Goal: Task Accomplishment & Management: Manage account settings

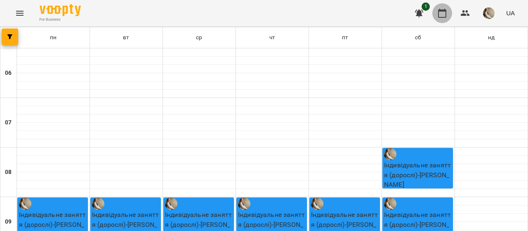
click at [442, 11] on icon "button" at bounding box center [442, 13] width 8 height 9
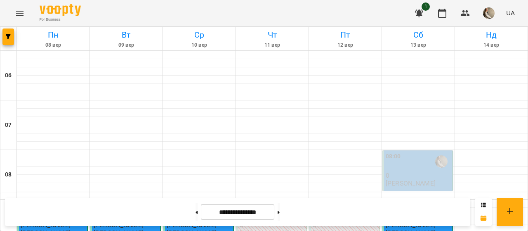
scroll to position [240, 0]
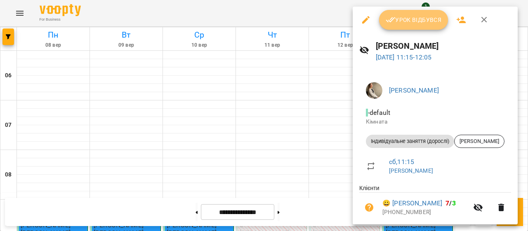
click at [393, 13] on button "Урок відбувся" at bounding box center [413, 20] width 69 height 20
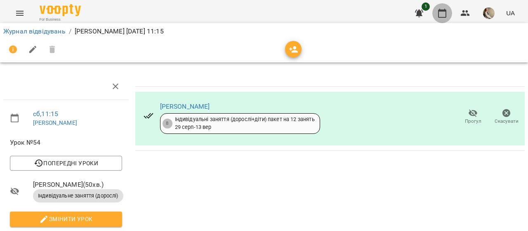
click at [445, 10] on icon "button" at bounding box center [442, 13] width 8 height 9
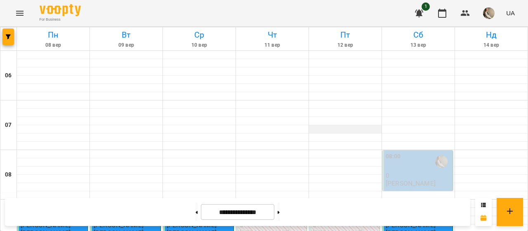
scroll to position [469, 0]
click at [280, 208] on button at bounding box center [279, 212] width 2 height 18
type input "**********"
